Goal: Information Seeking & Learning: Learn about a topic

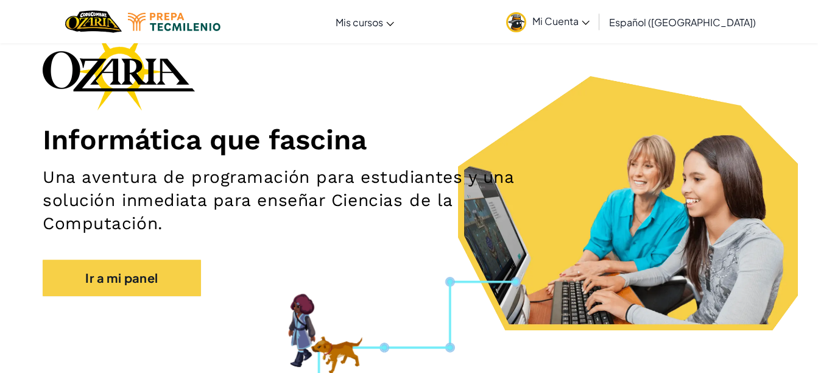
scroll to position [57, 0]
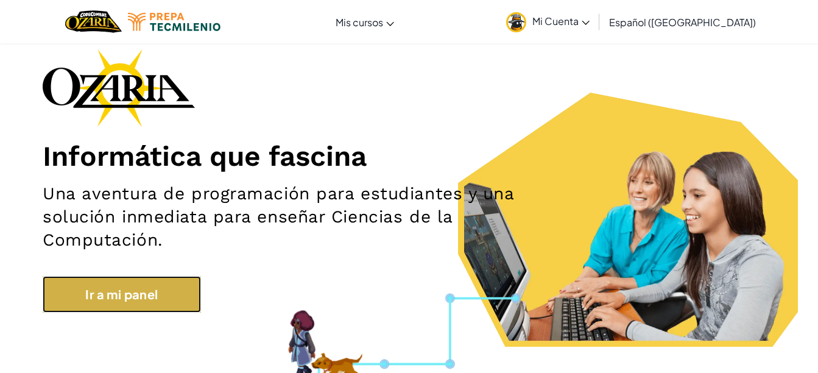
click at [130, 289] on link "Ir a mi panel" at bounding box center [122, 294] width 158 height 37
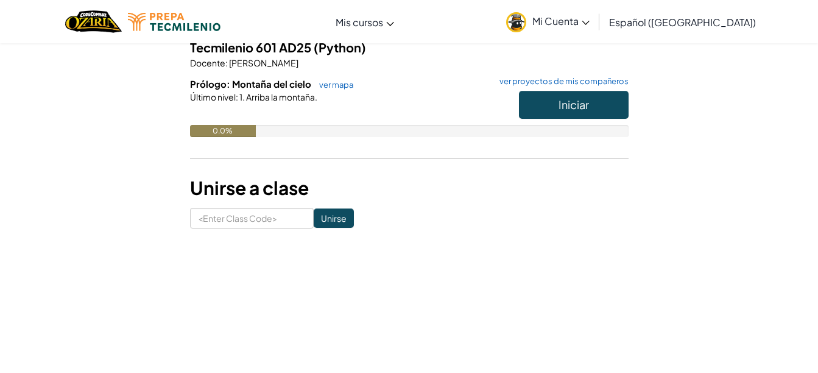
scroll to position [144, 0]
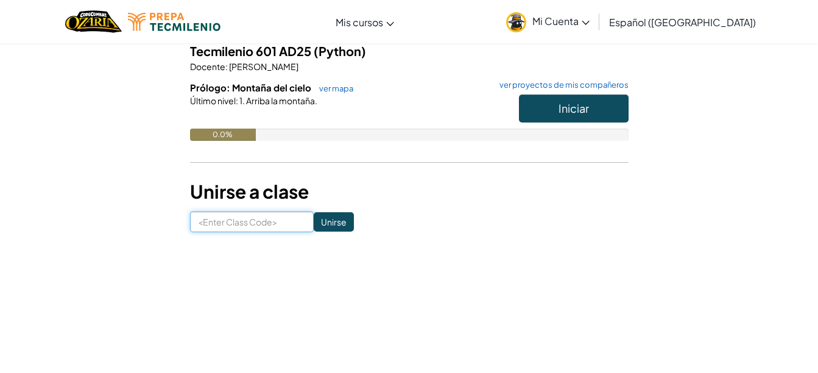
click at [265, 227] on input at bounding box center [252, 221] width 124 height 21
type input "SharejumpClock"
click at [314, 220] on input "Unirse" at bounding box center [334, 221] width 40 height 19
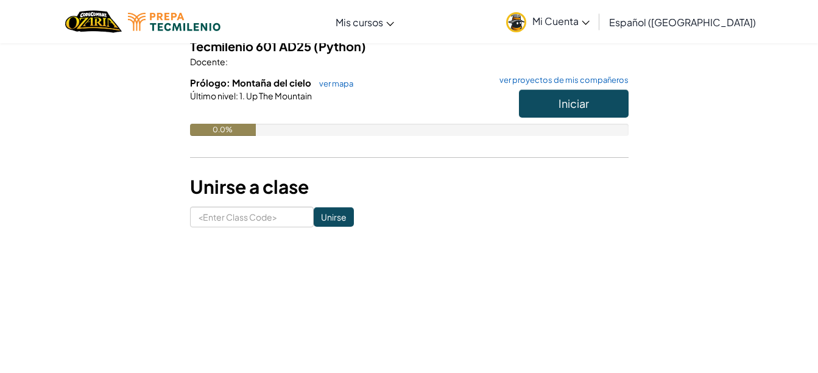
scroll to position [145, 0]
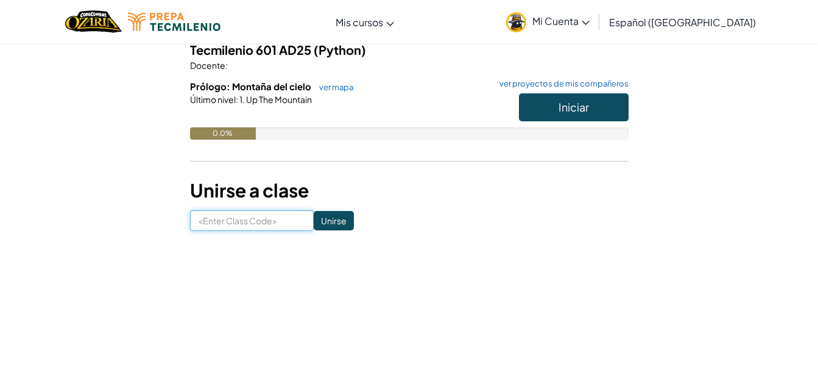
click at [245, 229] on input at bounding box center [252, 220] width 124 height 21
type input "SharejumpClock"
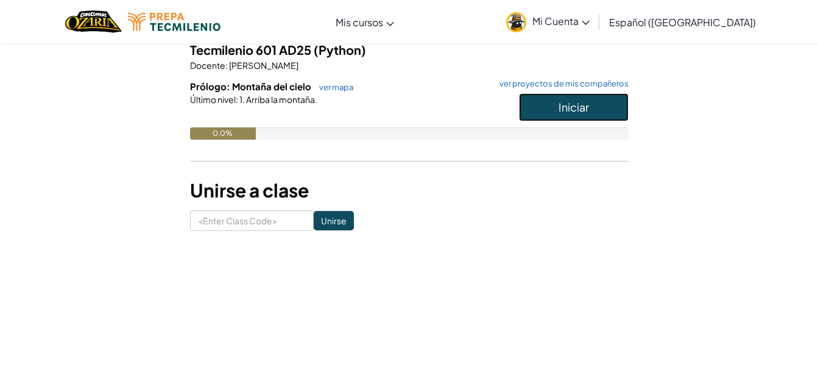
click at [552, 107] on button "Iniciar" at bounding box center [574, 107] width 110 height 28
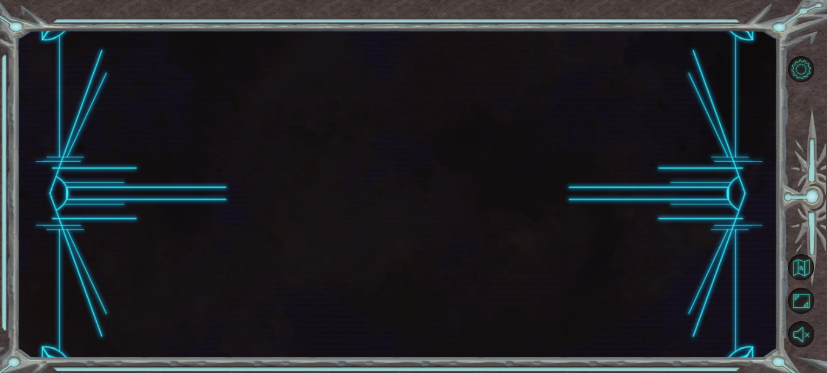
click at [398, 137] on div at bounding box center [396, 194] width 760 height 328
click at [414, 144] on div at bounding box center [396, 194] width 760 height 328
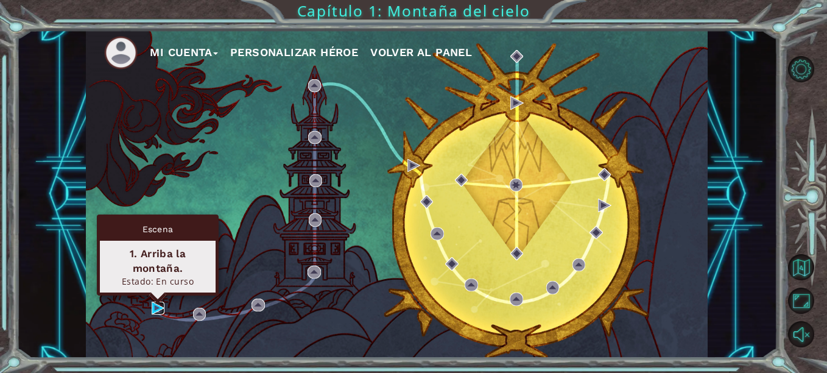
click at [155, 314] on img at bounding box center [158, 307] width 13 height 13
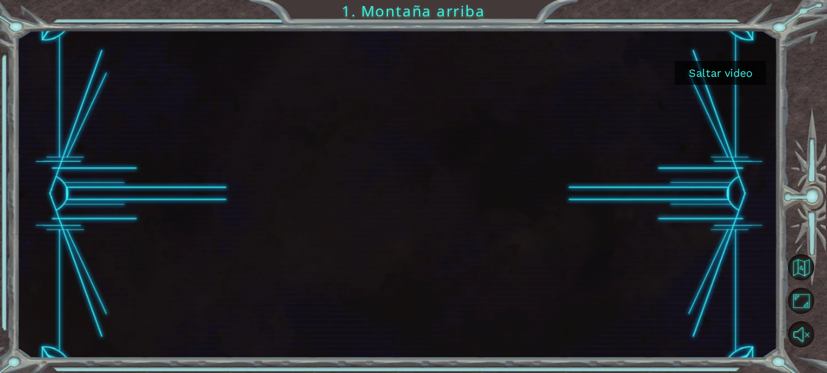
click at [258, 142] on div at bounding box center [396, 194] width 583 height 328
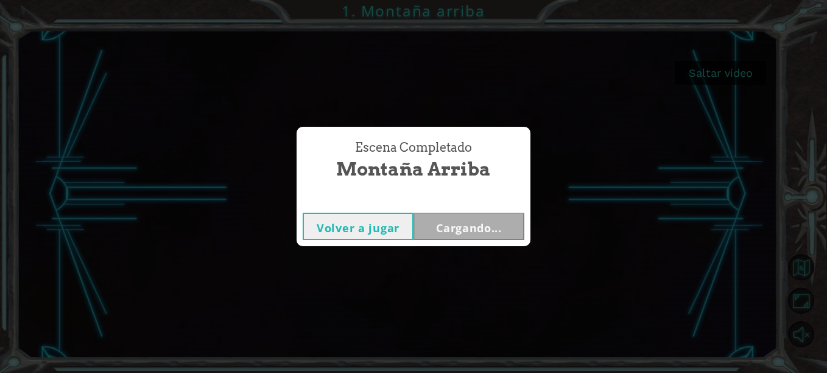
click at [381, 231] on button "Volver a jugar" at bounding box center [358, 225] width 111 height 27
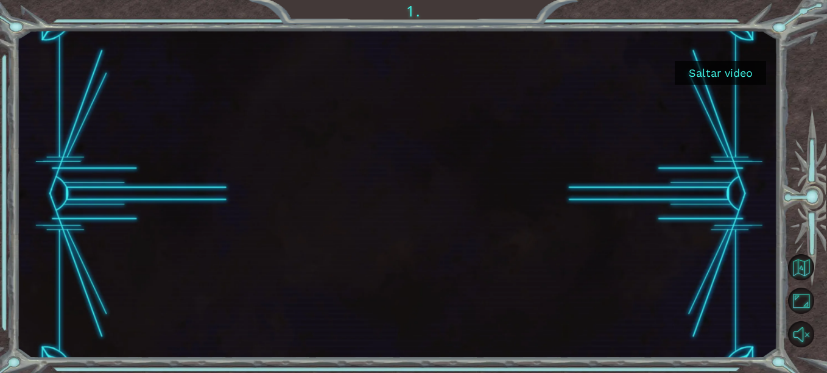
click at [424, 203] on div "Saltar video" at bounding box center [396, 194] width 760 height 328
drag, startPoint x: 326, startPoint y: 222, endPoint x: 348, endPoint y: 253, distance: 38.5
click at [348, 253] on div at bounding box center [396, 194] width 583 height 328
drag, startPoint x: 348, startPoint y: 253, endPoint x: 491, endPoint y: 267, distance: 143.1
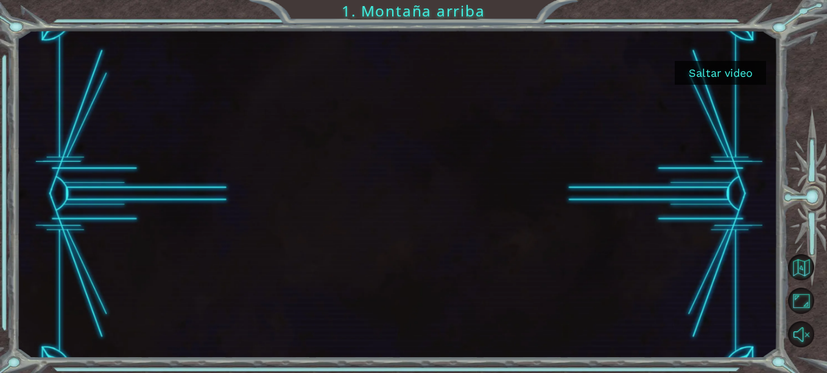
click at [491, 267] on div at bounding box center [396, 194] width 583 height 328
click at [710, 74] on button "Saltar video" at bounding box center [719, 73] width 91 height 24
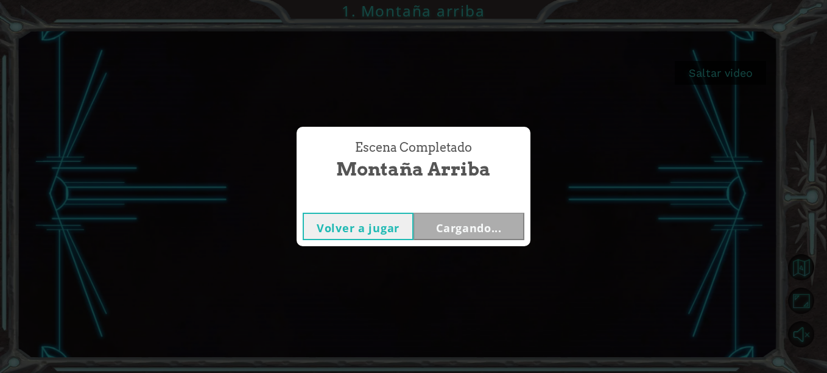
click at [710, 74] on div "Escena Completado Montaña arriba Volver a jugar Cargando..." at bounding box center [413, 186] width 827 height 373
click at [352, 215] on button "Volver a jugar" at bounding box center [358, 225] width 111 height 27
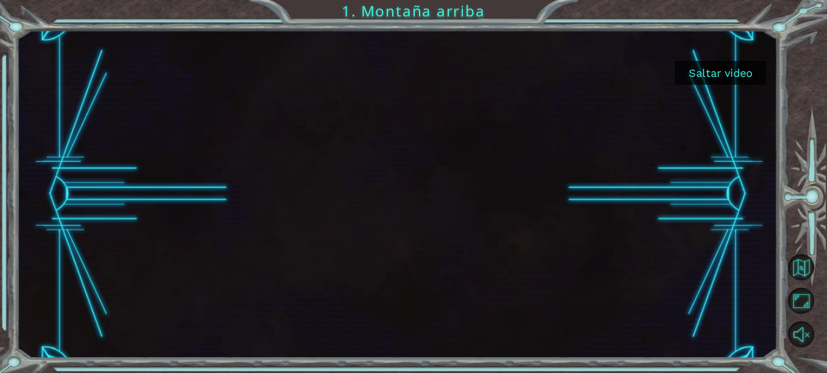
click at [726, 76] on button "Saltar video" at bounding box center [719, 73] width 91 height 24
click at [726, 77] on button "Saltar video" at bounding box center [719, 73] width 91 height 24
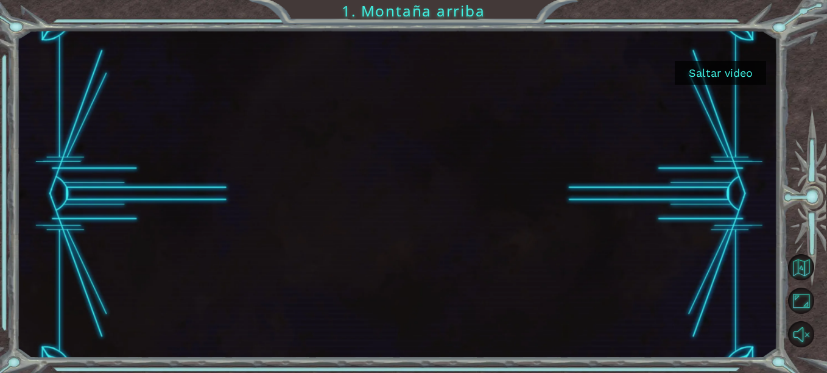
click at [726, 77] on button "Saltar video" at bounding box center [719, 73] width 91 height 24
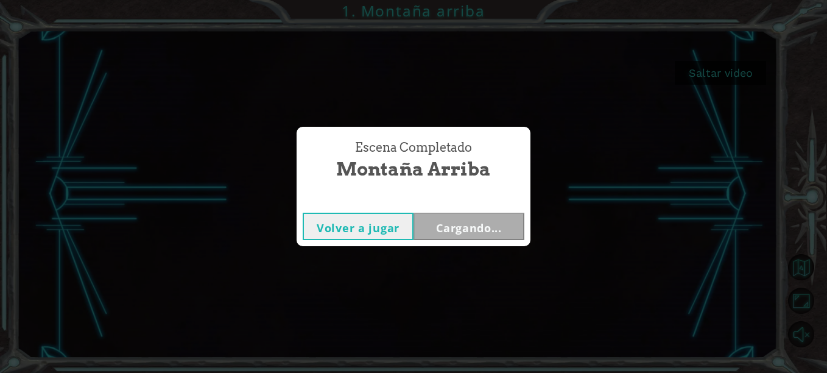
click at [359, 223] on button "Volver a jugar" at bounding box center [358, 225] width 111 height 27
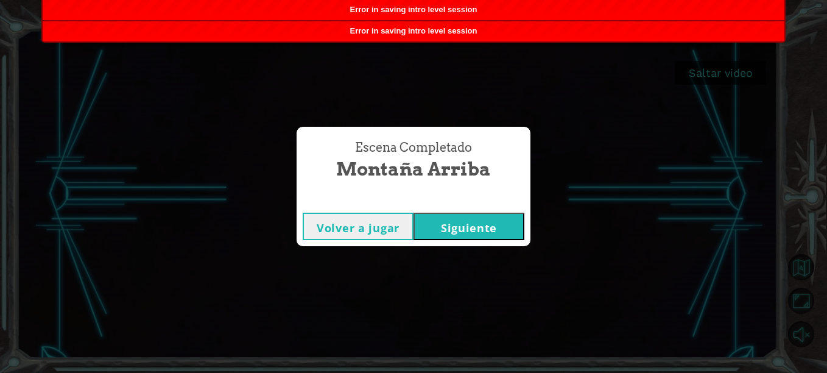
click at [339, 233] on button "Volver a jugar" at bounding box center [358, 225] width 111 height 27
